Goal: Use online tool/utility: Utilize a website feature to perform a specific function

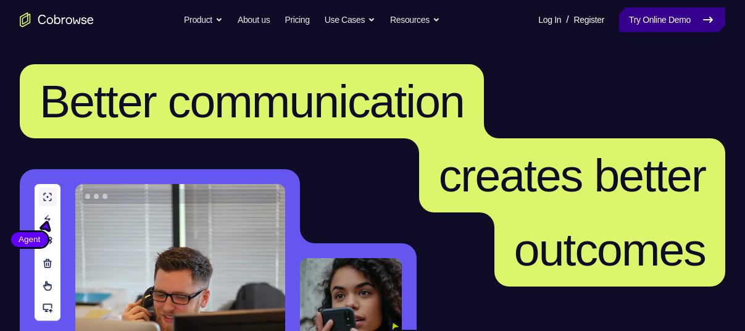
click at [676, 20] on link "Try Online Demo" at bounding box center [672, 19] width 106 height 25
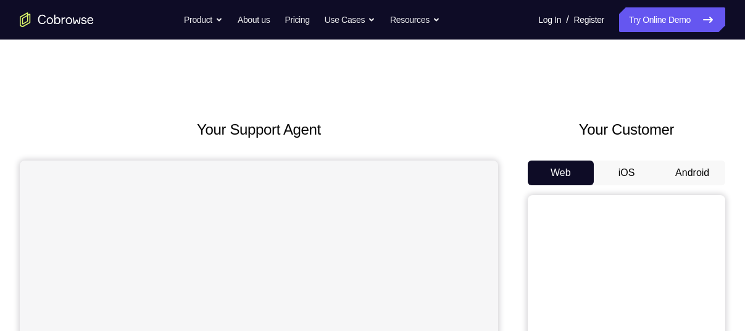
click at [668, 168] on button "Android" at bounding box center [693, 173] width 66 height 25
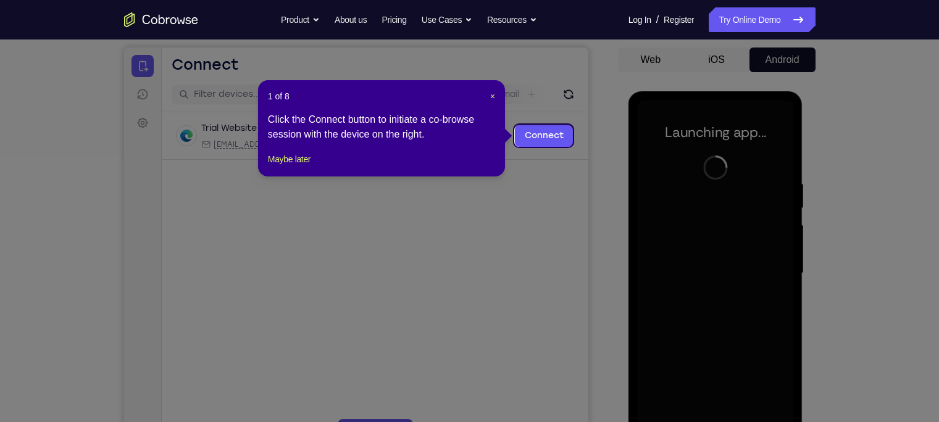
scroll to position [112, 0]
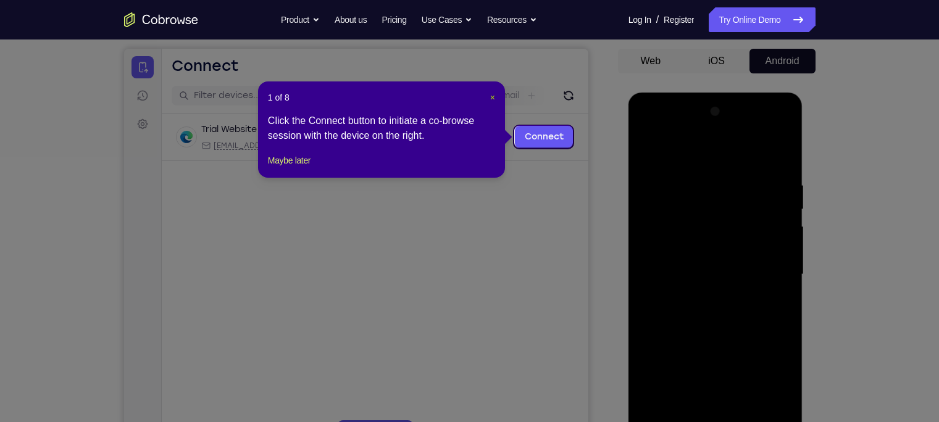
click at [490, 93] on span "×" at bounding box center [492, 98] width 5 height 10
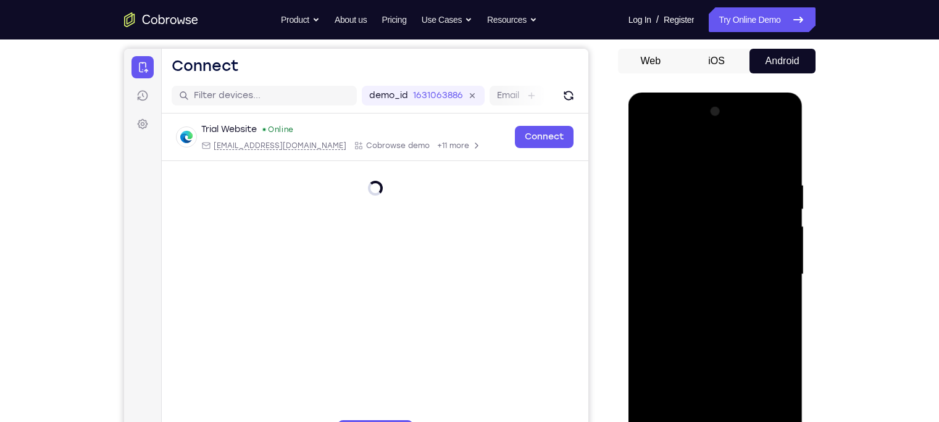
scroll to position [399, 0]
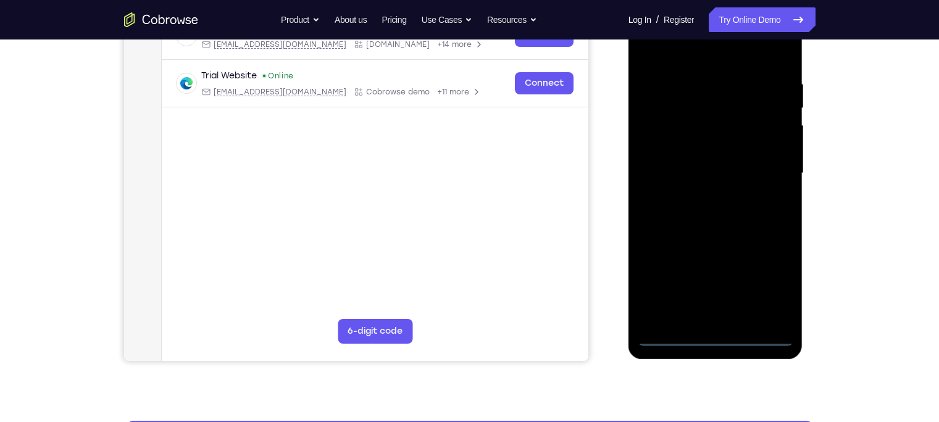
scroll to position [212, 0]
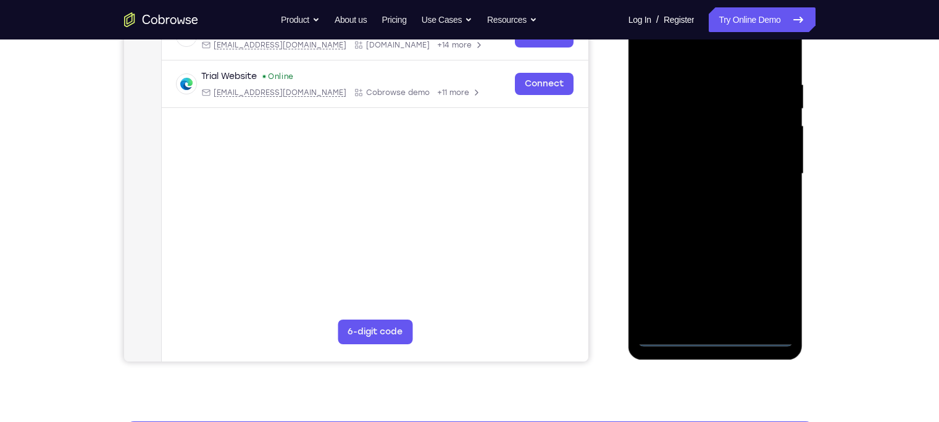
click at [745, 283] on div at bounding box center [716, 174] width 156 height 346
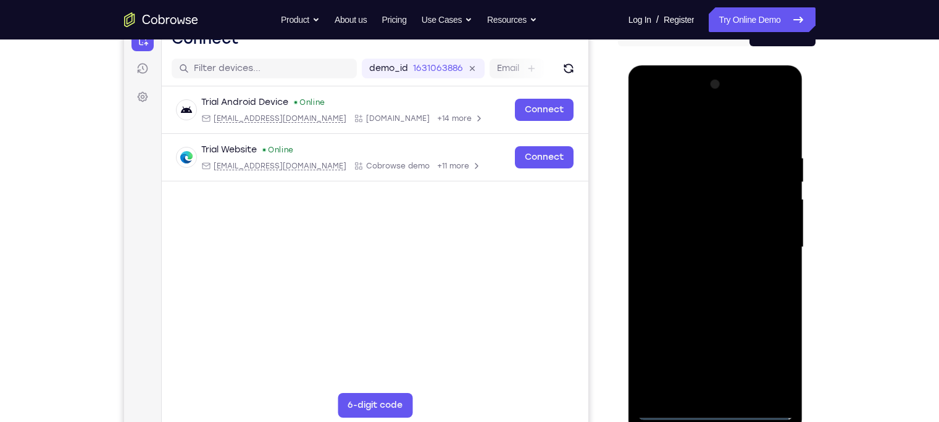
click at [648, 105] on div at bounding box center [716, 248] width 156 height 346
click at [745, 245] on div at bounding box center [716, 248] width 156 height 346
click at [704, 266] on div at bounding box center [716, 248] width 156 height 346
click at [674, 232] on div at bounding box center [716, 248] width 156 height 346
click at [682, 216] on div at bounding box center [716, 248] width 156 height 346
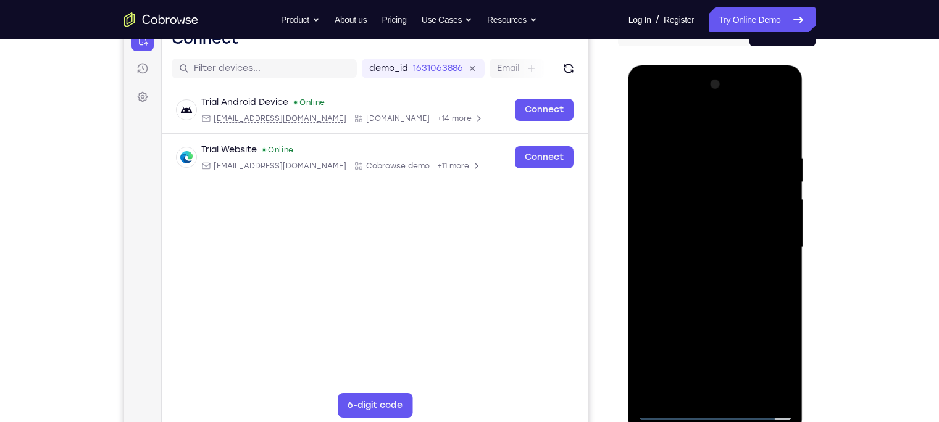
click at [689, 252] on div at bounding box center [716, 248] width 156 height 346
click at [677, 290] on div at bounding box center [716, 248] width 156 height 346
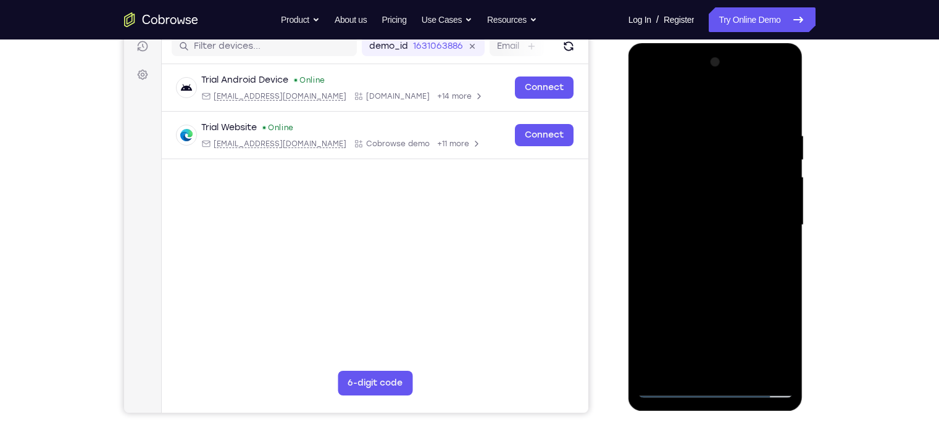
scroll to position [162, 0]
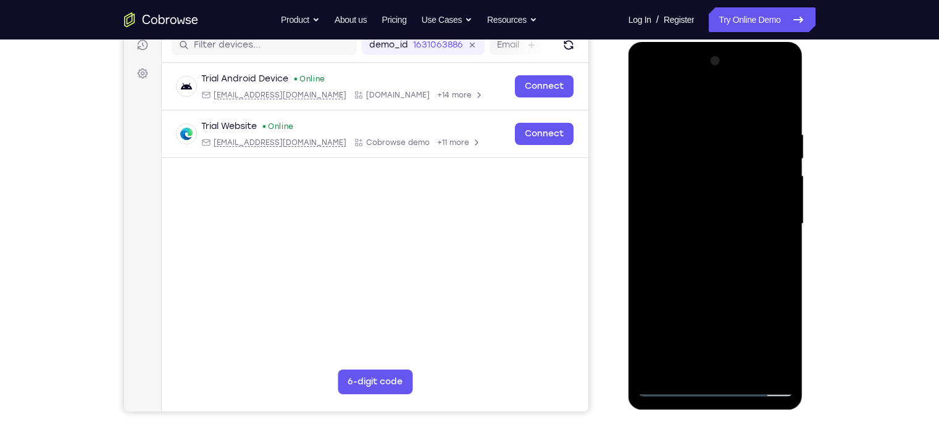
click at [713, 273] on div at bounding box center [716, 224] width 156 height 346
click at [699, 132] on div at bounding box center [716, 224] width 156 height 346
click at [745, 155] on div at bounding box center [716, 224] width 156 height 346
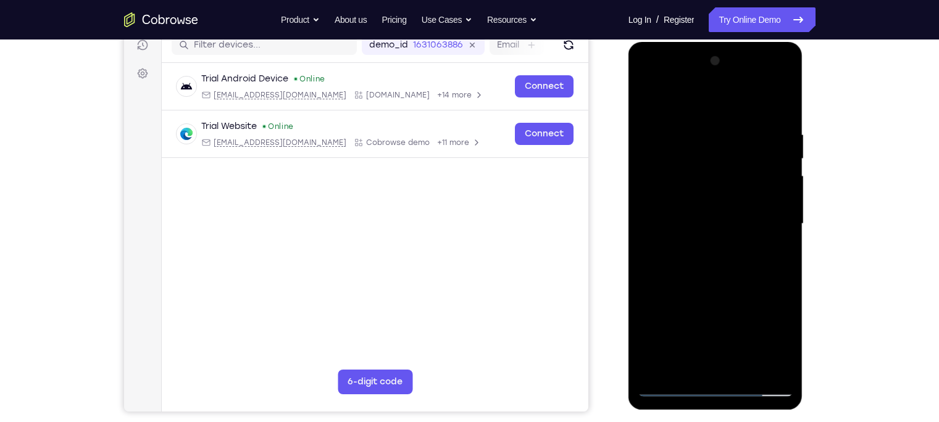
click at [745, 155] on div at bounding box center [716, 224] width 156 height 346
click at [745, 102] on div at bounding box center [716, 224] width 156 height 346
click at [745, 330] on div at bounding box center [716, 224] width 156 height 346
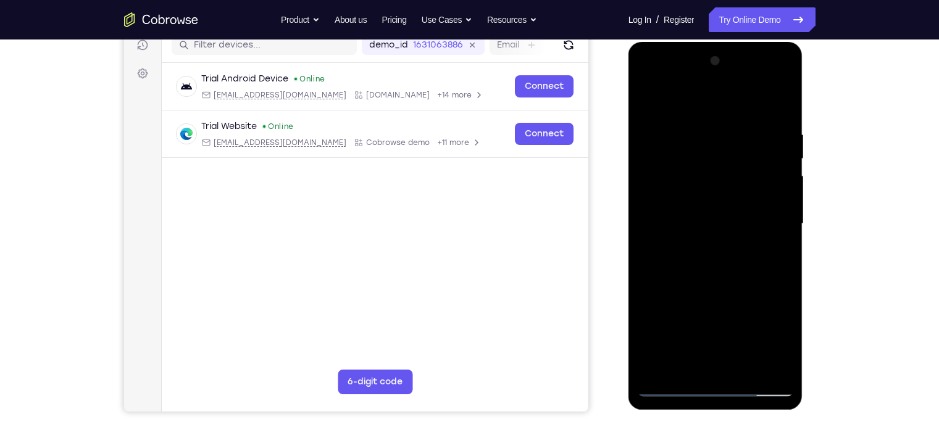
click at [710, 293] on div at bounding box center [716, 224] width 156 height 346
click at [672, 330] on div at bounding box center [716, 224] width 156 height 346
click at [682, 330] on div at bounding box center [716, 224] width 156 height 346
click at [682, 100] on div at bounding box center [716, 224] width 156 height 346
click at [714, 126] on div at bounding box center [716, 224] width 156 height 346
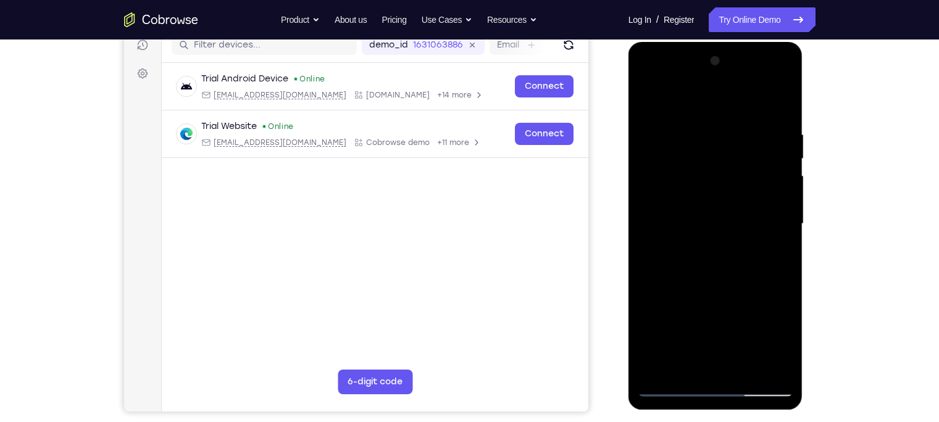
click at [659, 180] on div at bounding box center [716, 224] width 156 height 346
click at [650, 102] on div at bounding box center [716, 224] width 156 height 346
drag, startPoint x: 671, startPoint y: 196, endPoint x: 661, endPoint y: 367, distance: 172.0
click at [661, 330] on div at bounding box center [716, 224] width 156 height 346
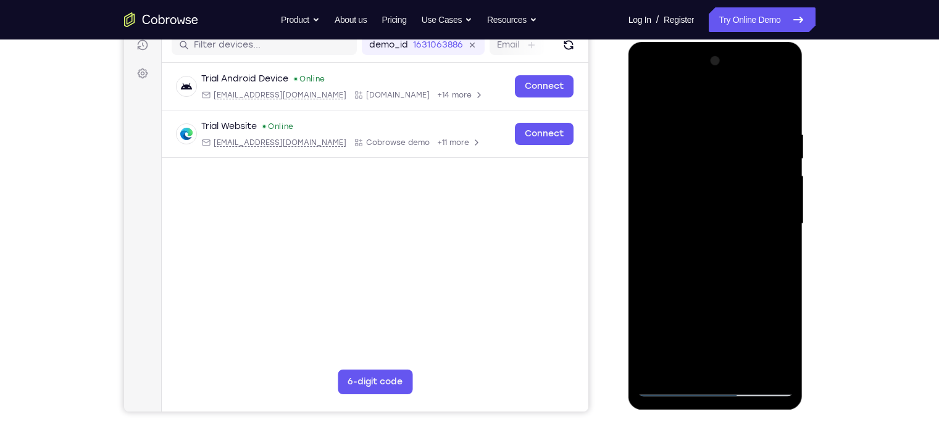
click at [656, 330] on div at bounding box center [716, 224] width 156 height 346
click at [745, 258] on div at bounding box center [716, 224] width 156 height 346
click at [687, 330] on div at bounding box center [716, 224] width 156 height 346
click at [692, 105] on div at bounding box center [716, 224] width 156 height 346
click at [682, 168] on div at bounding box center [716, 224] width 156 height 346
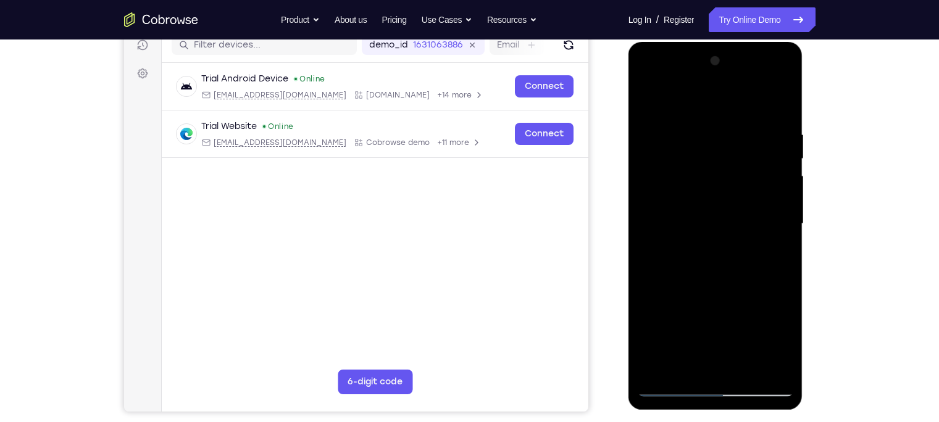
click at [645, 104] on div at bounding box center [716, 224] width 156 height 346
click at [745, 98] on div at bounding box center [716, 224] width 156 height 346
click at [745, 140] on div at bounding box center [716, 224] width 156 height 346
click at [745, 138] on div at bounding box center [716, 224] width 156 height 346
click at [694, 270] on div at bounding box center [716, 224] width 156 height 346
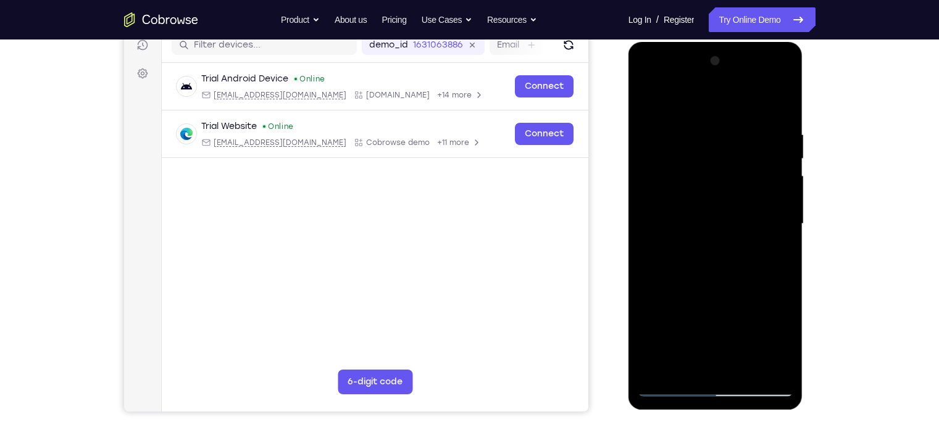
click at [650, 96] on div at bounding box center [716, 224] width 156 height 346
click at [673, 197] on div at bounding box center [716, 224] width 156 height 346
click at [655, 125] on div at bounding box center [716, 224] width 156 height 346
click at [646, 97] on div at bounding box center [716, 224] width 156 height 346
click at [678, 220] on div at bounding box center [716, 224] width 156 height 346
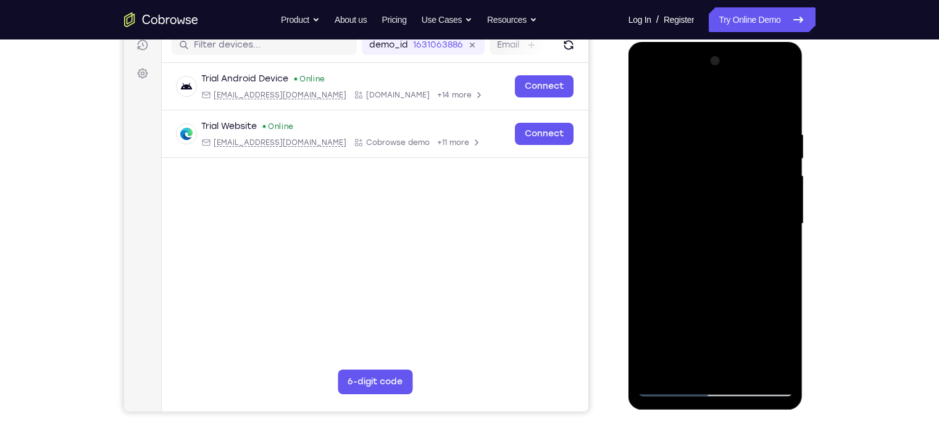
drag, startPoint x: 677, startPoint y: 326, endPoint x: 707, endPoint y: 218, distance: 112.1
click at [707, 218] on div at bounding box center [716, 224] width 156 height 346
click at [745, 330] on div at bounding box center [716, 224] width 156 height 346
click at [689, 205] on div at bounding box center [716, 224] width 156 height 346
click at [682, 330] on div at bounding box center [716, 224] width 156 height 346
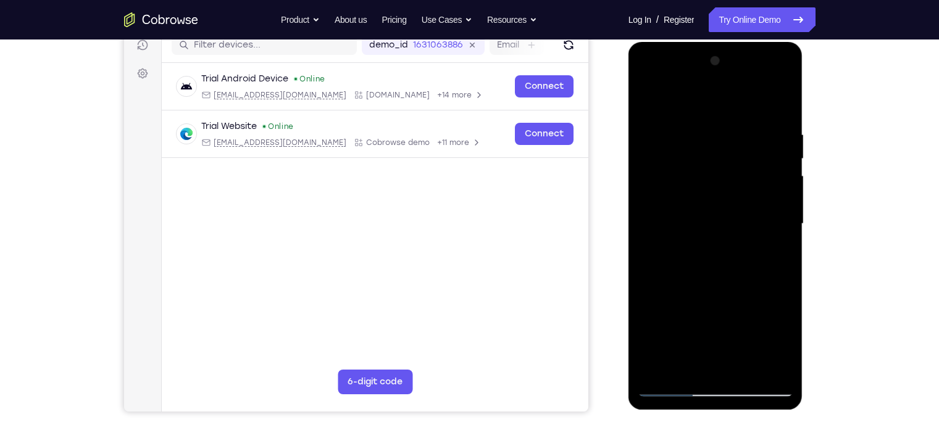
click at [670, 330] on div at bounding box center [716, 224] width 156 height 346
click at [653, 97] on div at bounding box center [716, 224] width 156 height 346
drag, startPoint x: 682, startPoint y: 146, endPoint x: 645, endPoint y: 278, distance: 137.4
click at [645, 278] on div at bounding box center [716, 224] width 156 height 346
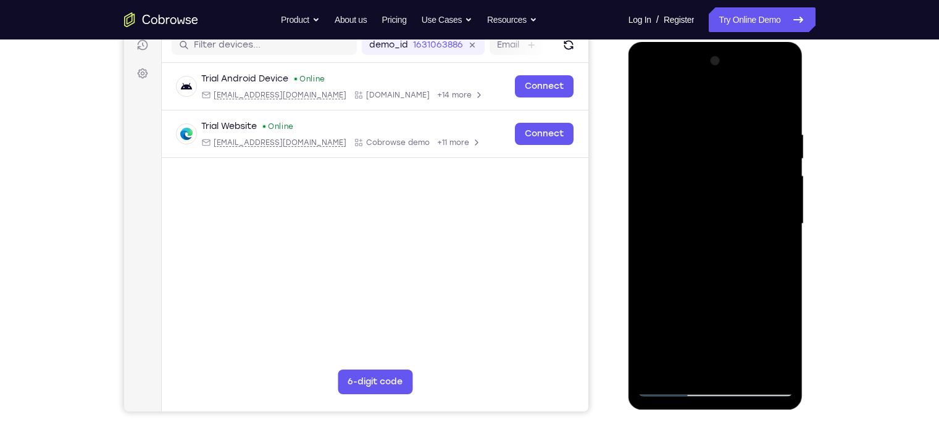
click at [745, 98] on div at bounding box center [716, 224] width 156 height 346
click at [699, 124] on div at bounding box center [716, 224] width 156 height 346
drag, startPoint x: 667, startPoint y: 245, endPoint x: 666, endPoint y: 201, distance: 43.2
click at [666, 201] on div at bounding box center [716, 224] width 156 height 346
drag, startPoint x: 671, startPoint y: 237, endPoint x: 681, endPoint y: 178, distance: 59.5
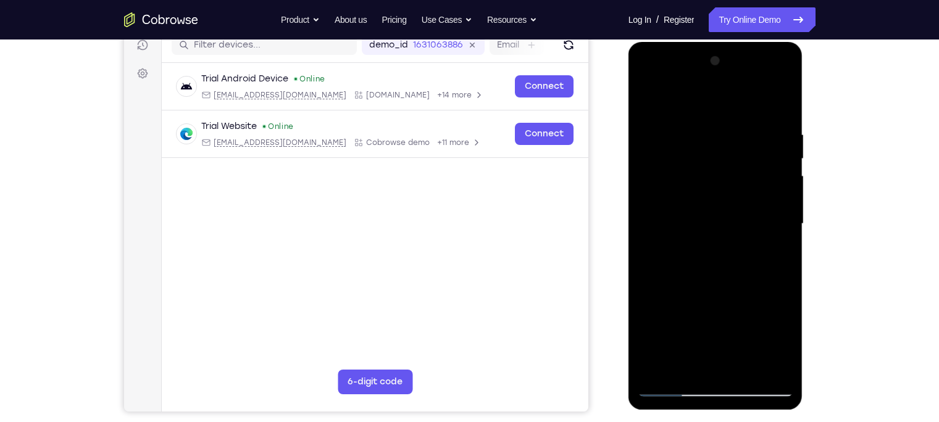
click at [681, 178] on div at bounding box center [716, 224] width 156 height 346
click at [685, 330] on div at bounding box center [716, 224] width 156 height 346
click at [677, 103] on div at bounding box center [716, 224] width 156 height 346
drag, startPoint x: 667, startPoint y: 144, endPoint x: 609, endPoint y: 337, distance: 201.2
click at [629, 330] on html "Online web based iOS Simulators and Android Emulators. Run iPhone, iPad, Mobile…" at bounding box center [717, 227] width 176 height 371
